Goal: Task Accomplishment & Management: Use online tool/utility

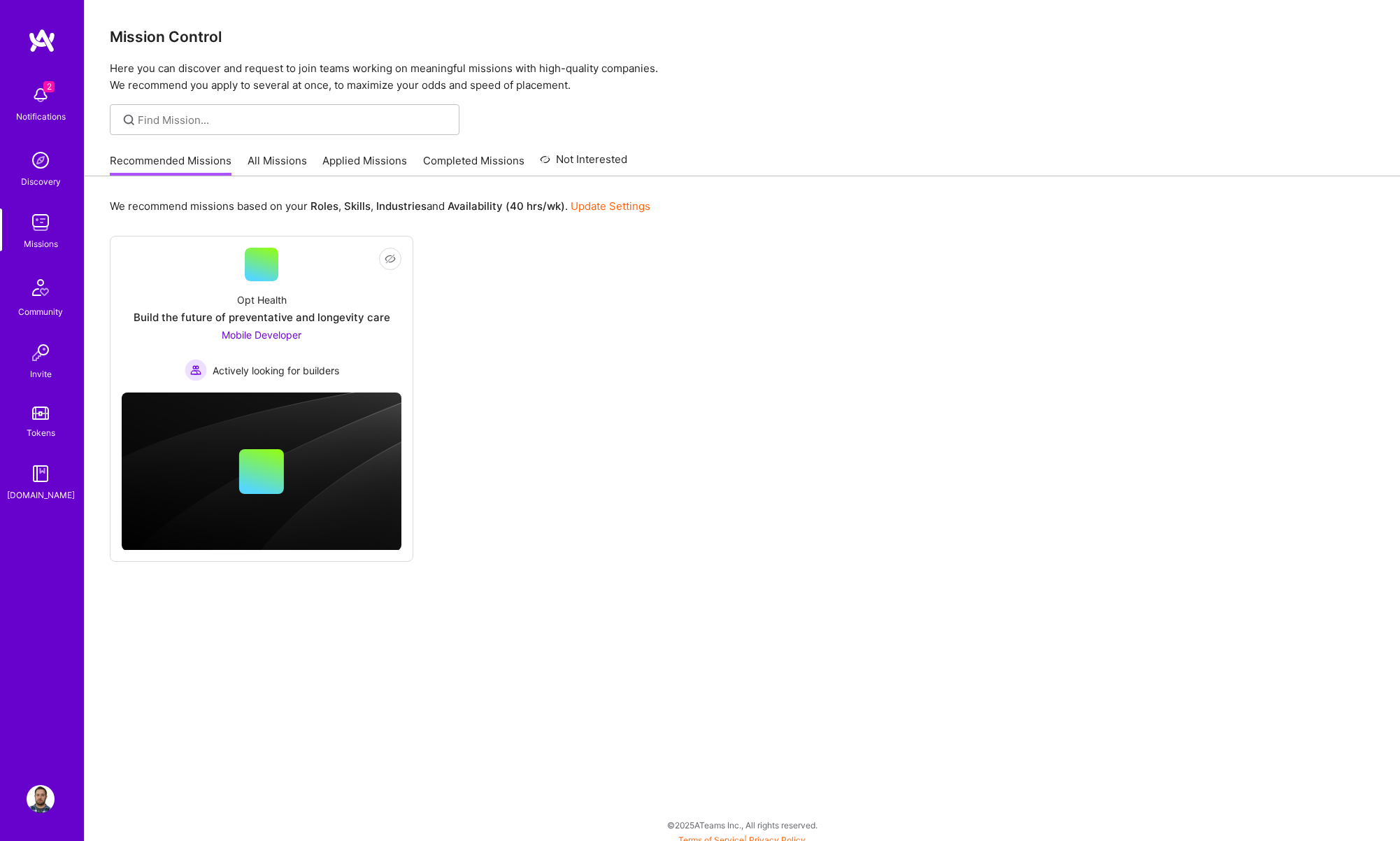
click at [248, 157] on link "All Missions" at bounding box center [277, 164] width 60 height 23
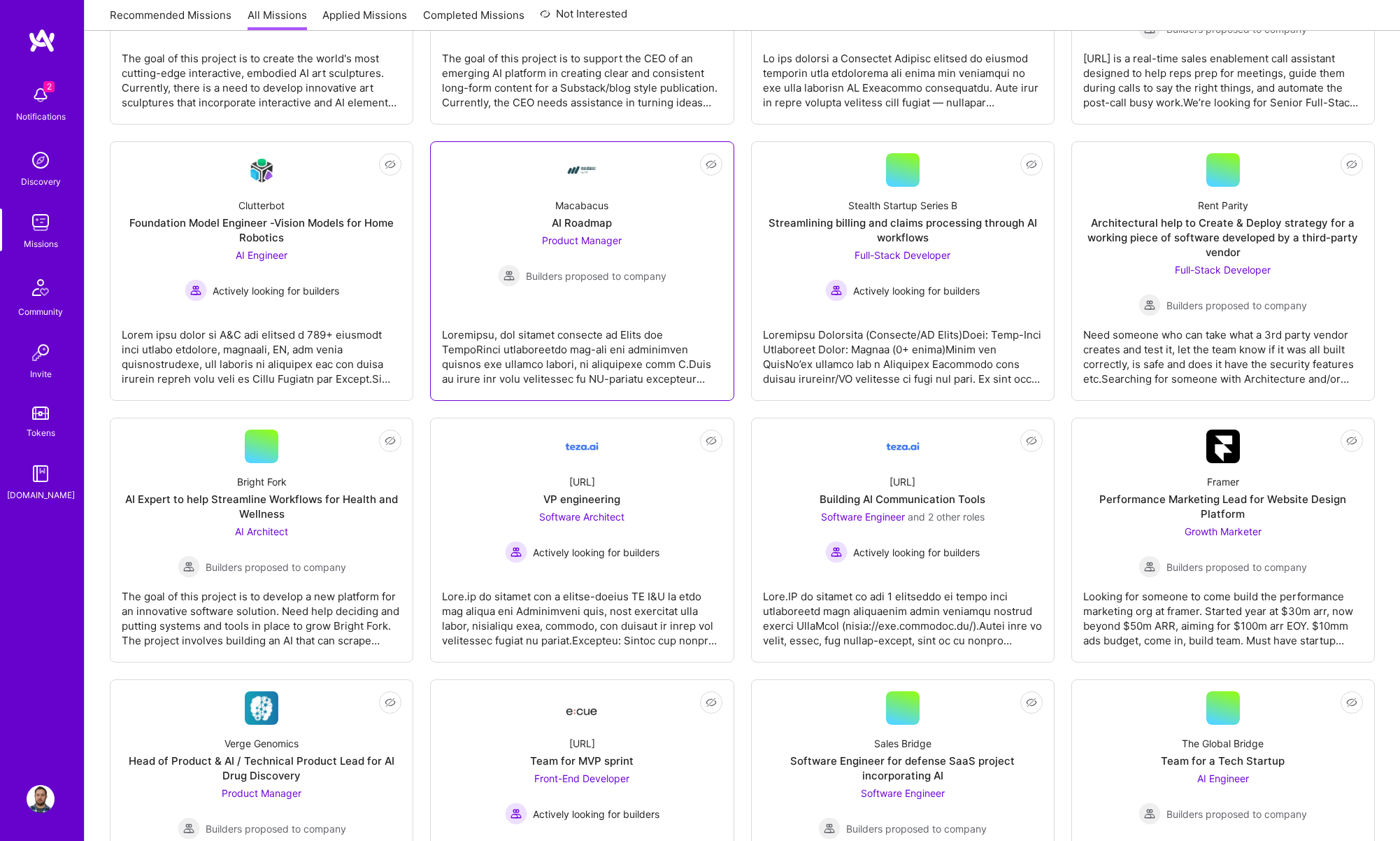
scroll to position [1908, 0]
click at [573, 341] on div at bounding box center [582, 353] width 280 height 70
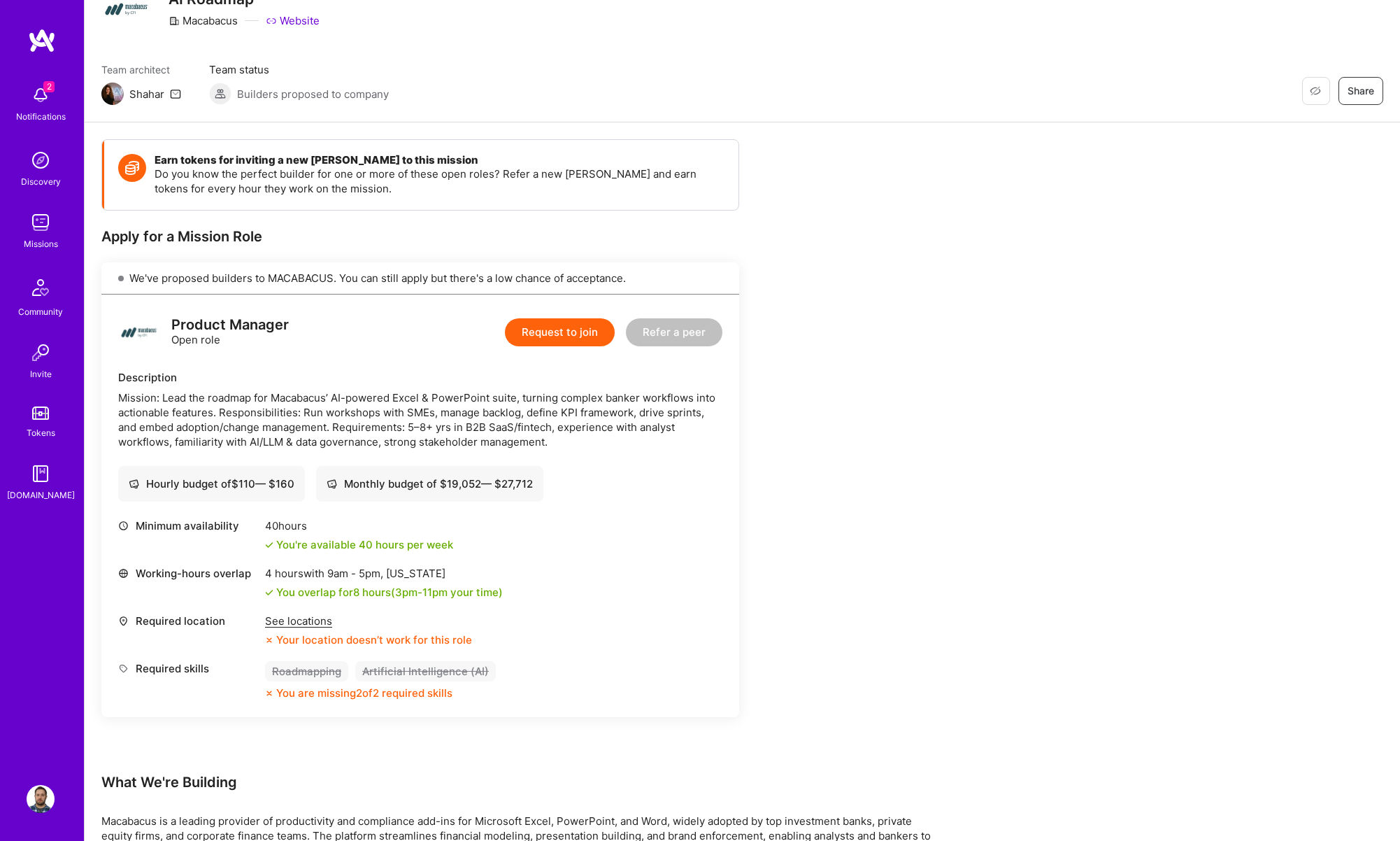
scroll to position [306, 0]
